Goal: Navigation & Orientation: Find specific page/section

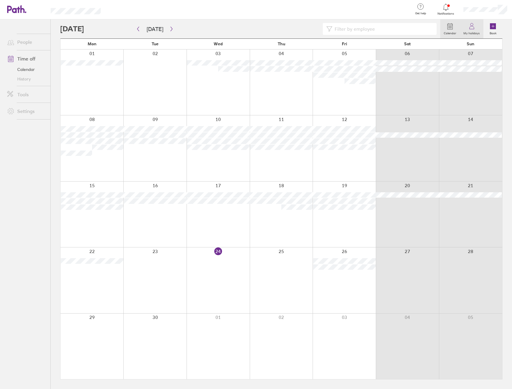
click at [474, 25] on icon at bounding box center [472, 26] width 7 height 7
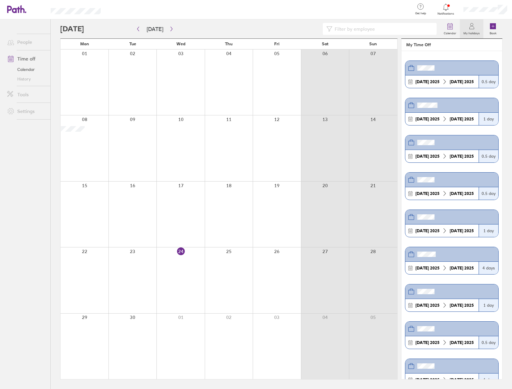
click at [24, 45] on link "People" at bounding box center [26, 42] width 48 height 12
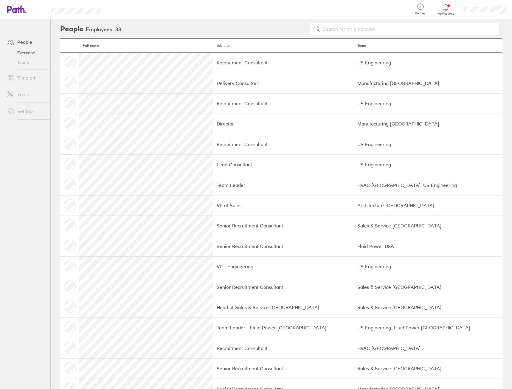
click at [25, 79] on link "Time off" at bounding box center [26, 78] width 48 height 12
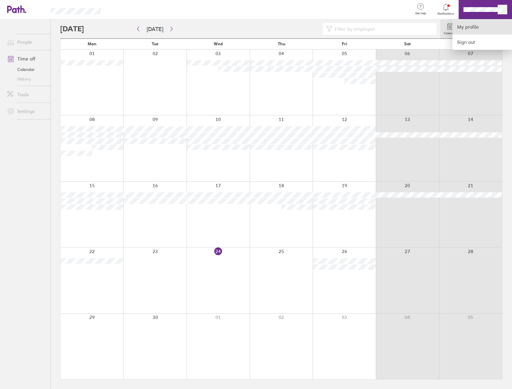
click at [467, 30] on link "My profile" at bounding box center [483, 26] width 60 height 15
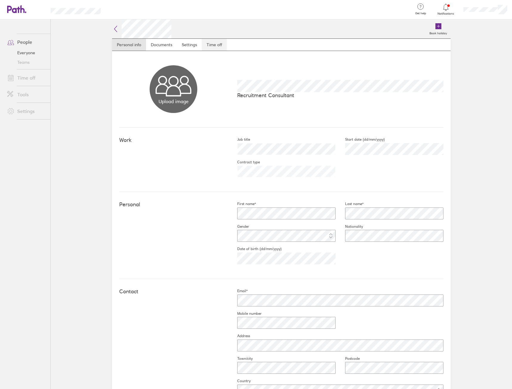
click at [210, 44] on link "Time off" at bounding box center [214, 45] width 25 height 12
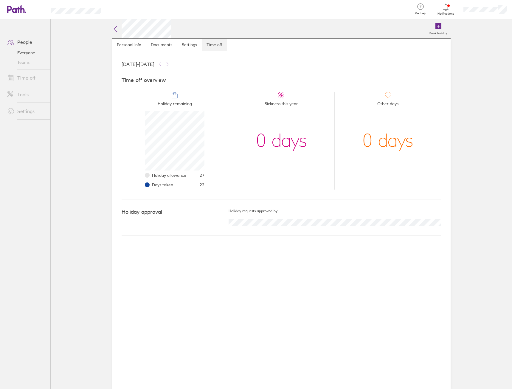
scroll to position [60, 60]
